Goal: Task Accomplishment & Management: Use online tool/utility

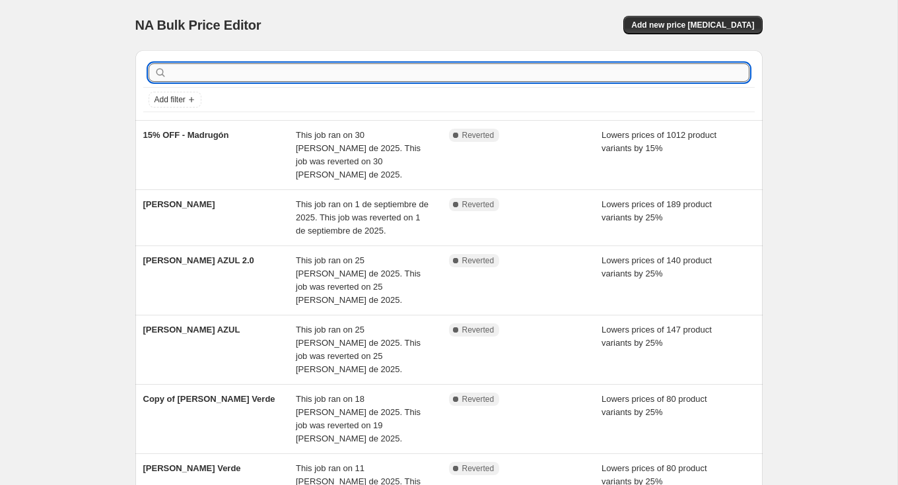
click at [306, 75] on input "text" at bounding box center [460, 72] width 580 height 18
type input "MARFIL"
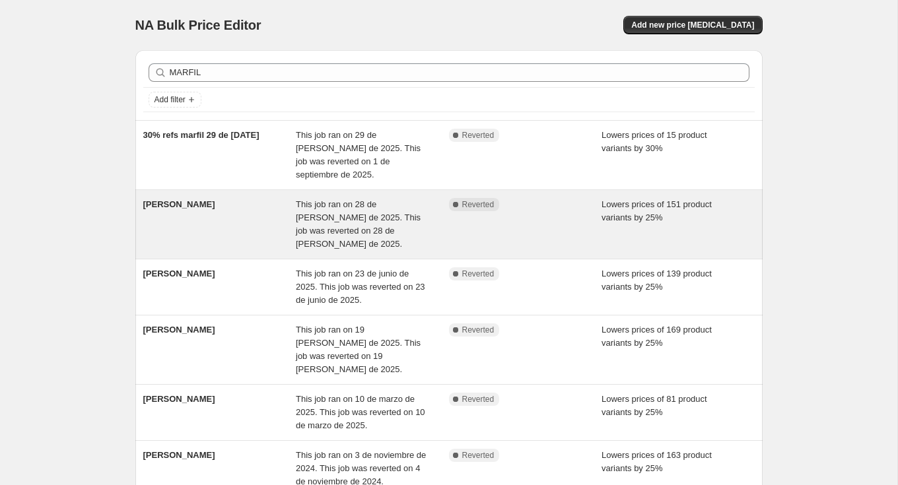
click at [245, 201] on div "[PERSON_NAME]" at bounding box center [219, 224] width 153 height 53
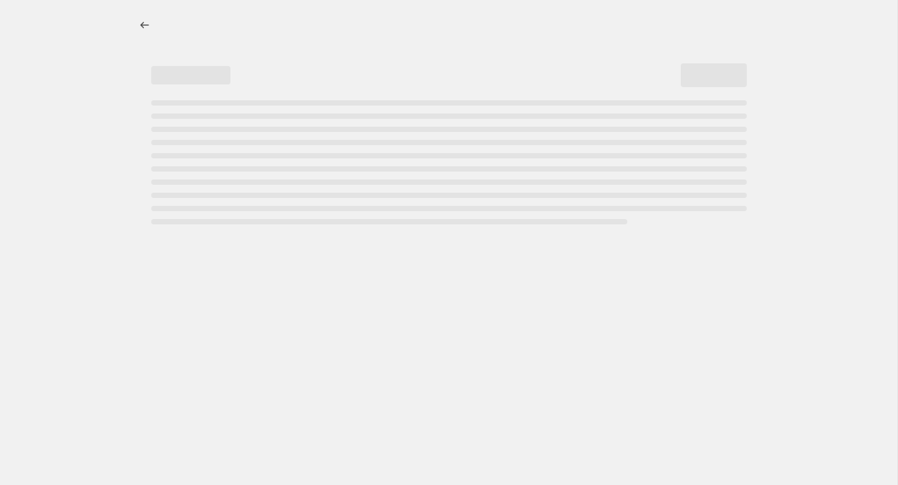
select select "percentage"
select select "tag"
select select "not_equal"
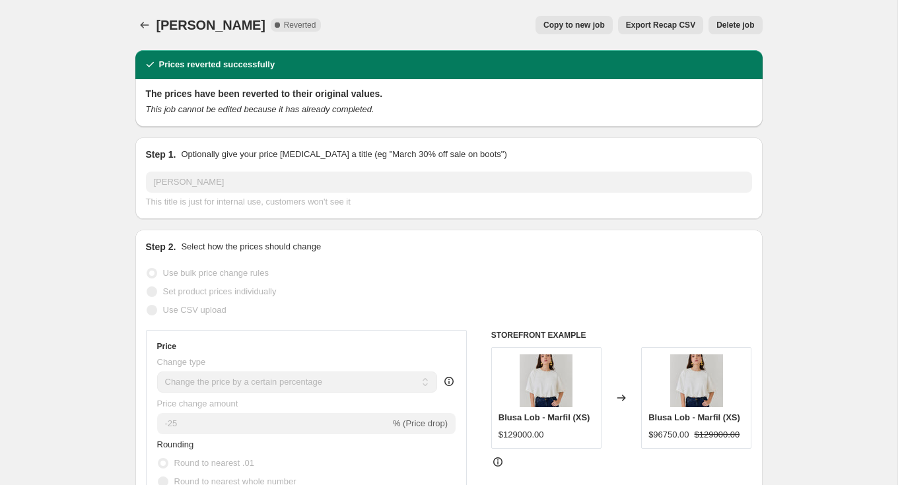
click at [572, 30] on button "Copy to new job" at bounding box center [573, 25] width 77 height 18
select select "percentage"
select select "tag"
select select "not_equal"
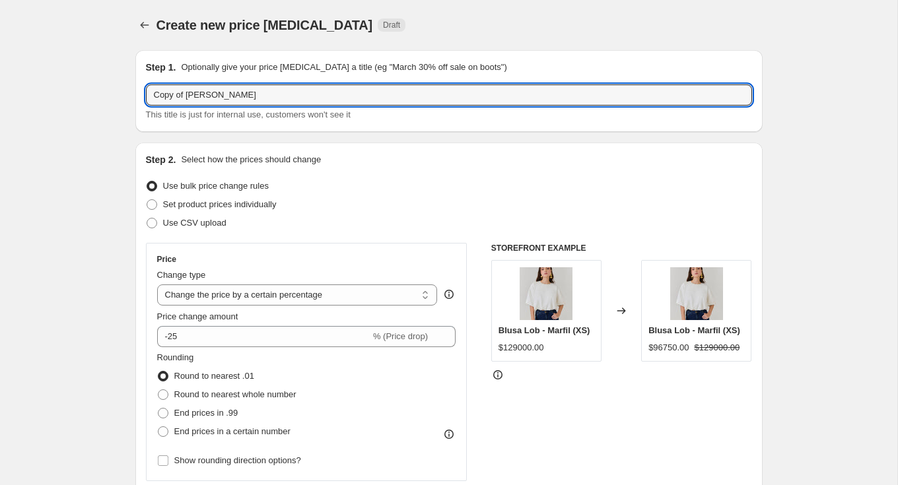
drag, startPoint x: 182, startPoint y: 94, endPoint x: -21, endPoint y: 94, distance: 202.7
click at [0, 94] on html "Home Settings Plans Skip to content Create new price [MEDICAL_DATA]. This page …" at bounding box center [449, 242] width 898 height 485
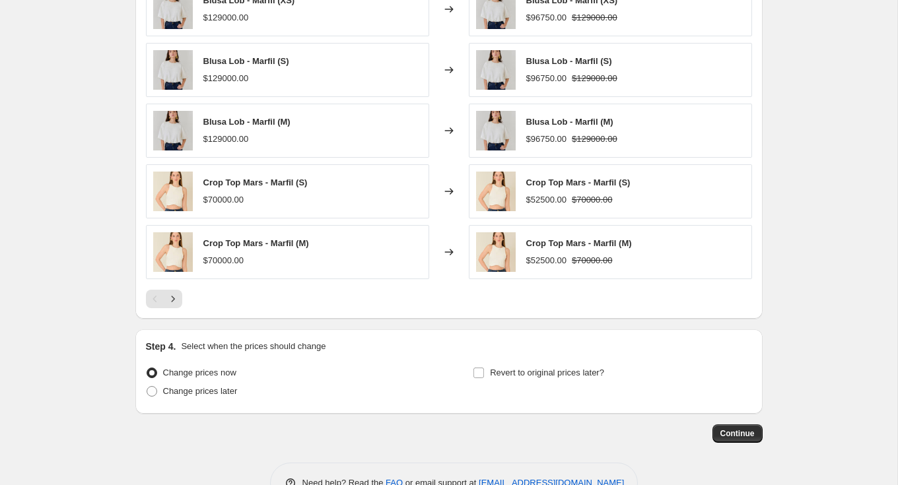
scroll to position [997, 0]
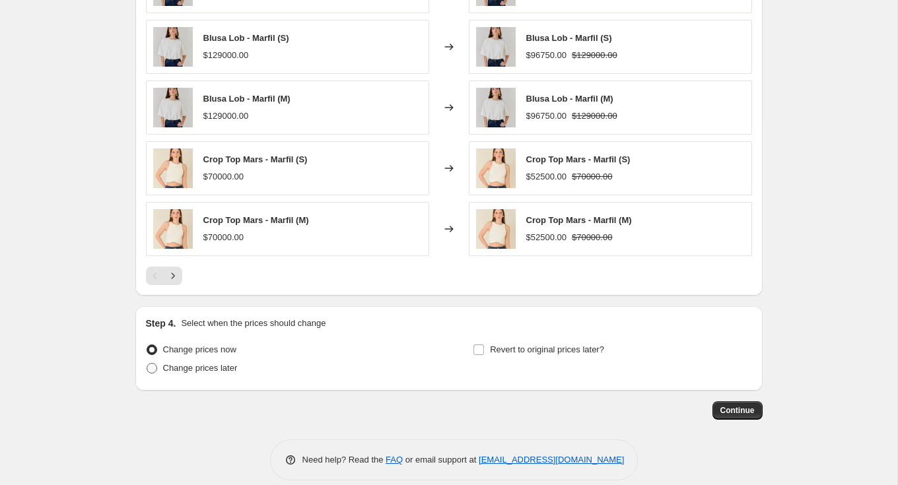
type input "[PERSON_NAME]"
click at [224, 366] on span "Change prices later" at bounding box center [200, 368] width 75 height 10
click at [147, 364] on input "Change prices later" at bounding box center [147, 363] width 1 height 1
radio input "true"
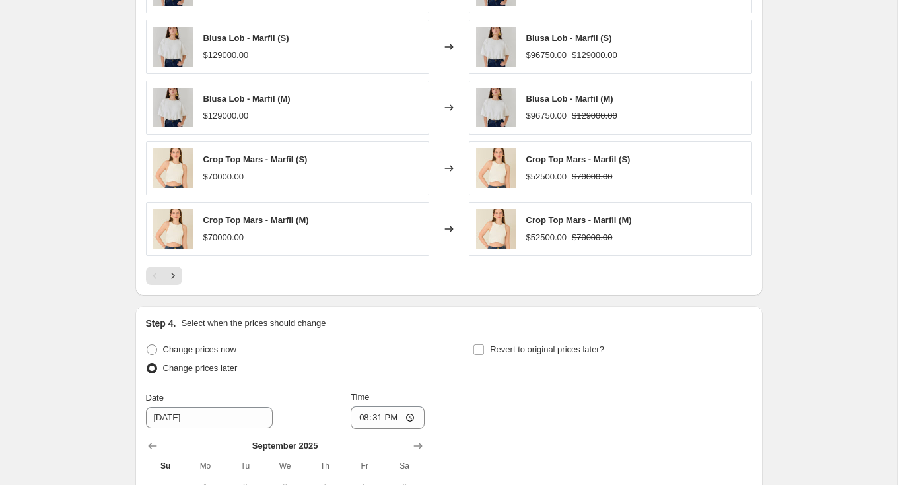
scroll to position [1175, 0]
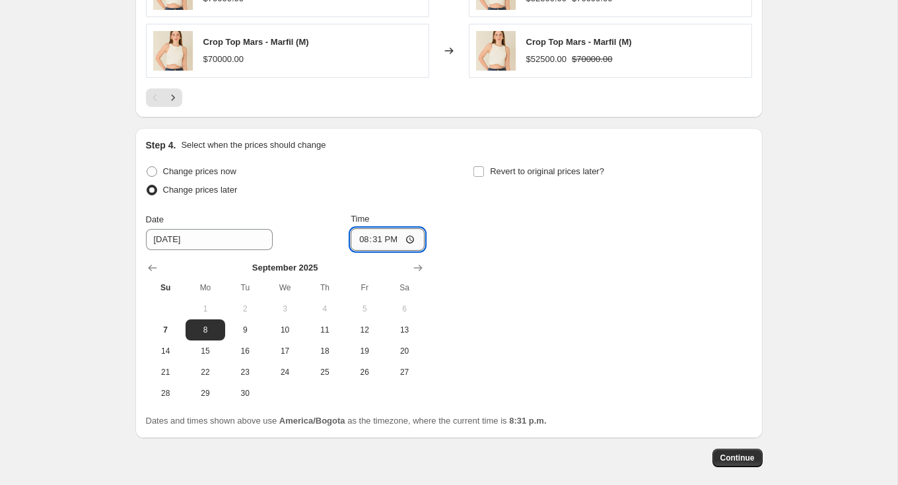
click at [374, 236] on input "20:31" at bounding box center [388, 239] width 74 height 22
click at [386, 230] on input "20:31" at bounding box center [388, 239] width 74 height 22
click at [411, 231] on input "20:31" at bounding box center [388, 239] width 74 height 22
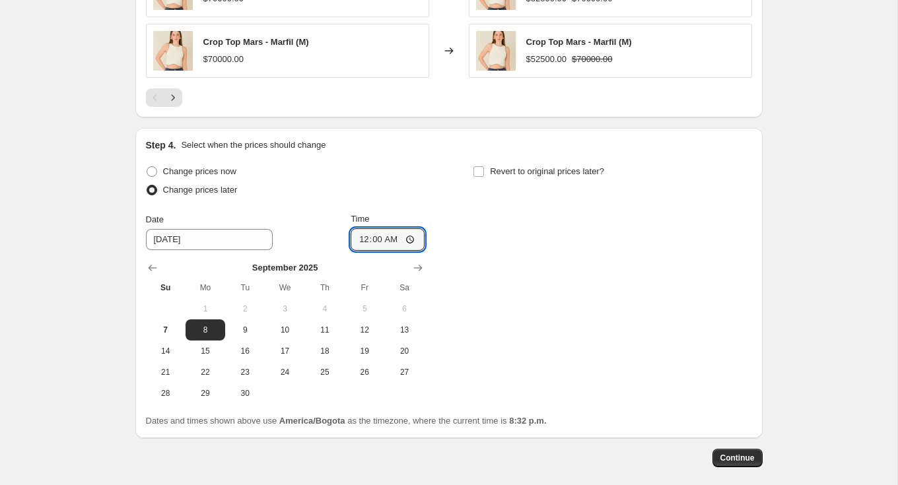
type input "00:00"
click at [520, 273] on div "Change prices now Change prices later Date [DATE] Time 00:00 [DATE] Su Mo Tu We…" at bounding box center [449, 283] width 606 height 242
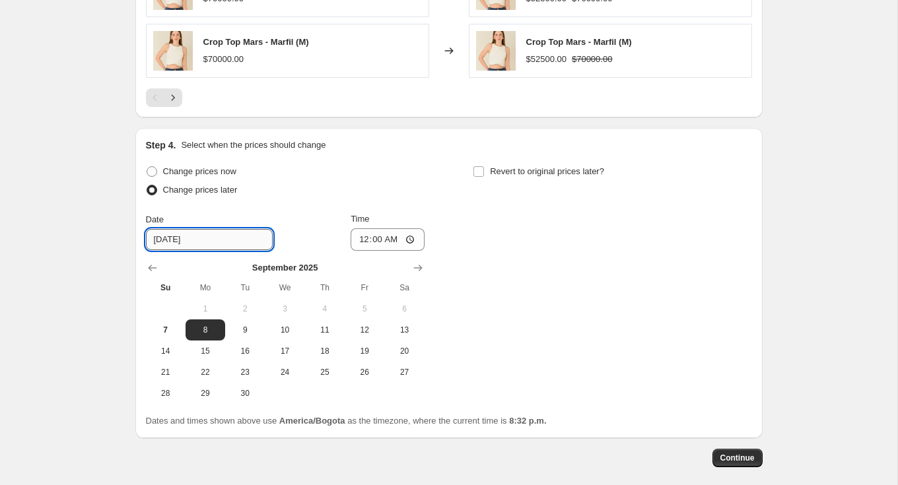
click at [184, 235] on input "[DATE]" at bounding box center [209, 239] width 127 height 21
click at [215, 325] on span "8" at bounding box center [205, 330] width 29 height 11
click at [477, 166] on input "Revert to original prices later?" at bounding box center [478, 171] width 11 height 11
checkbox input "true"
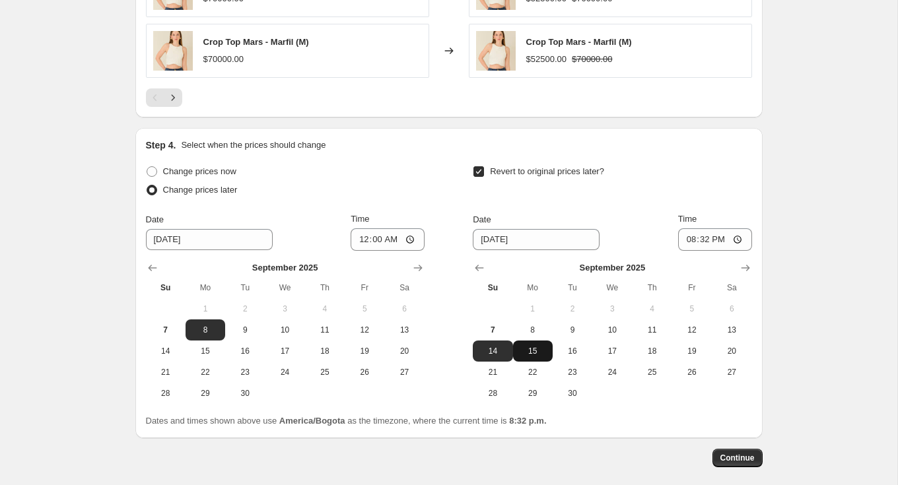
click at [547, 341] on button "15" at bounding box center [533, 351] width 40 height 21
type input "[DATE]"
click at [698, 234] on input "20:32" at bounding box center [715, 239] width 74 height 22
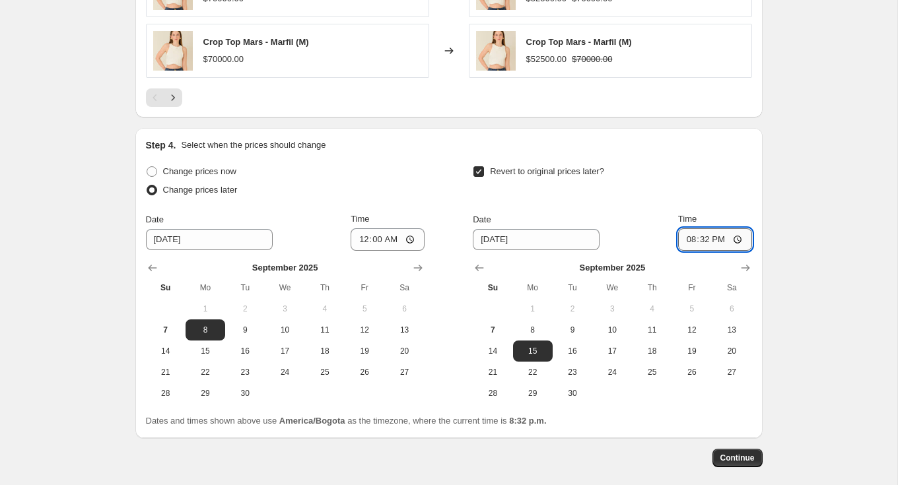
click at [745, 233] on input "20:32" at bounding box center [715, 239] width 74 height 22
click at [737, 233] on input "20:32" at bounding box center [715, 239] width 74 height 22
type input "23:59"
click at [711, 191] on div "Revert to original prices later?" at bounding box center [612, 182] width 279 height 40
click at [544, 326] on span "8" at bounding box center [532, 330] width 29 height 11
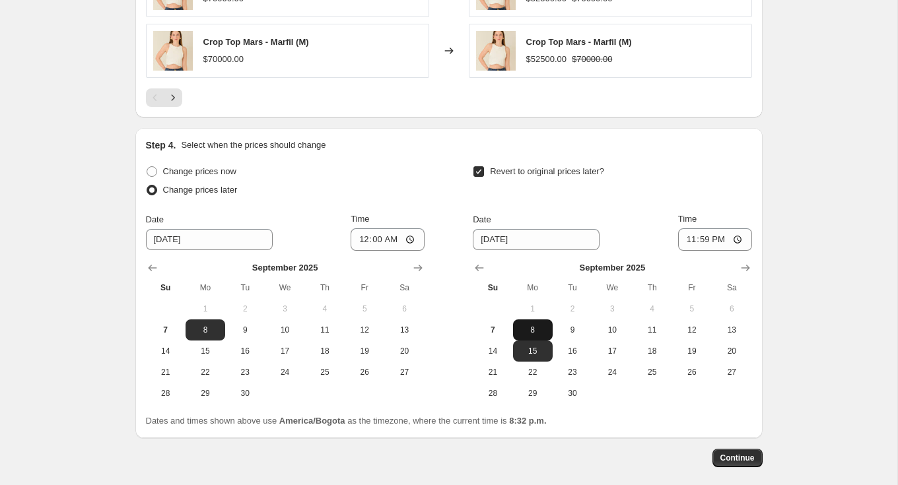
type input "[DATE]"
click at [729, 456] on span "Continue" at bounding box center [737, 458] width 34 height 11
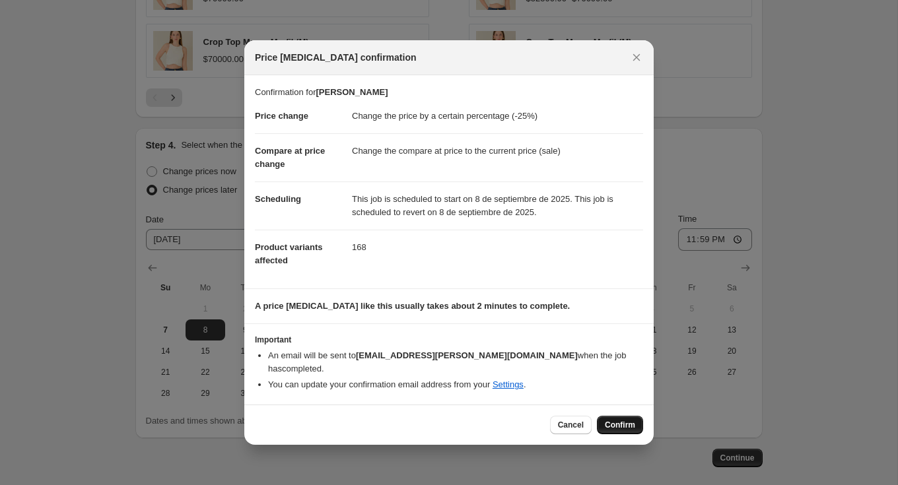
click at [615, 420] on span "Confirm" at bounding box center [620, 425] width 30 height 11
